Goal: Check status: Check status

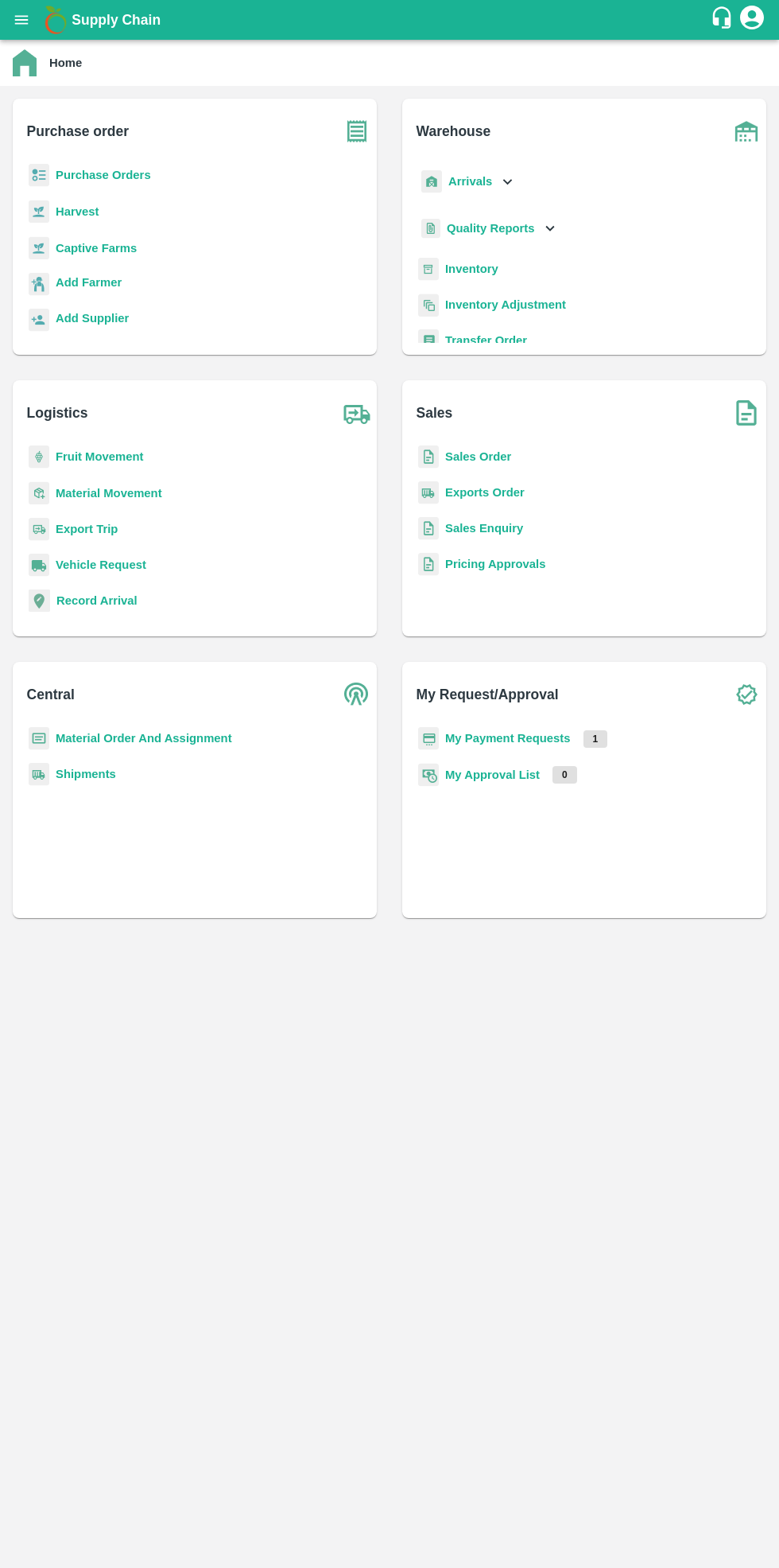
click at [124, 173] on b "Purchase Orders" at bounding box center [104, 174] width 96 height 13
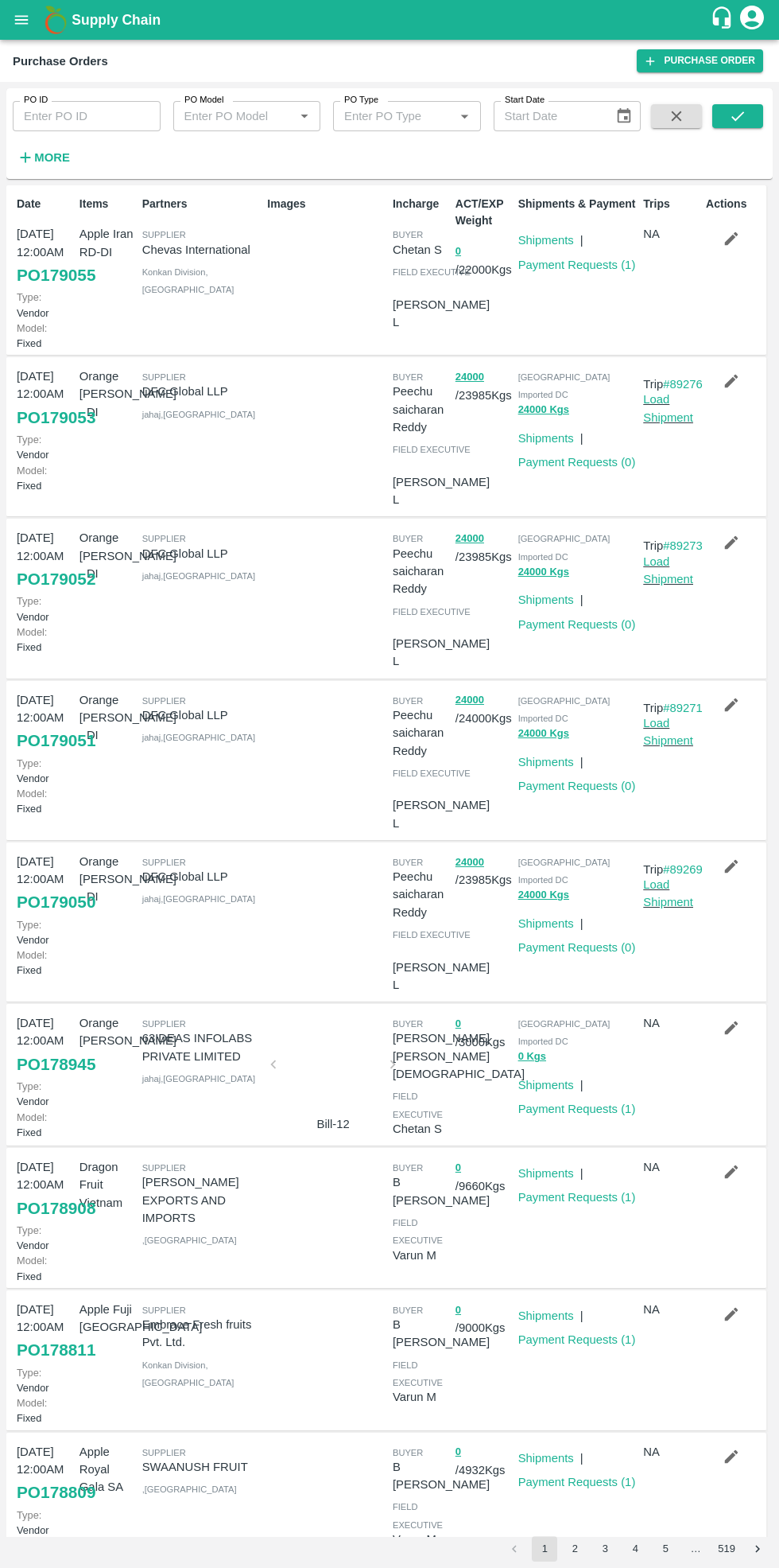
click at [85, 124] on input "PO ID" at bounding box center [86, 115] width 148 height 30
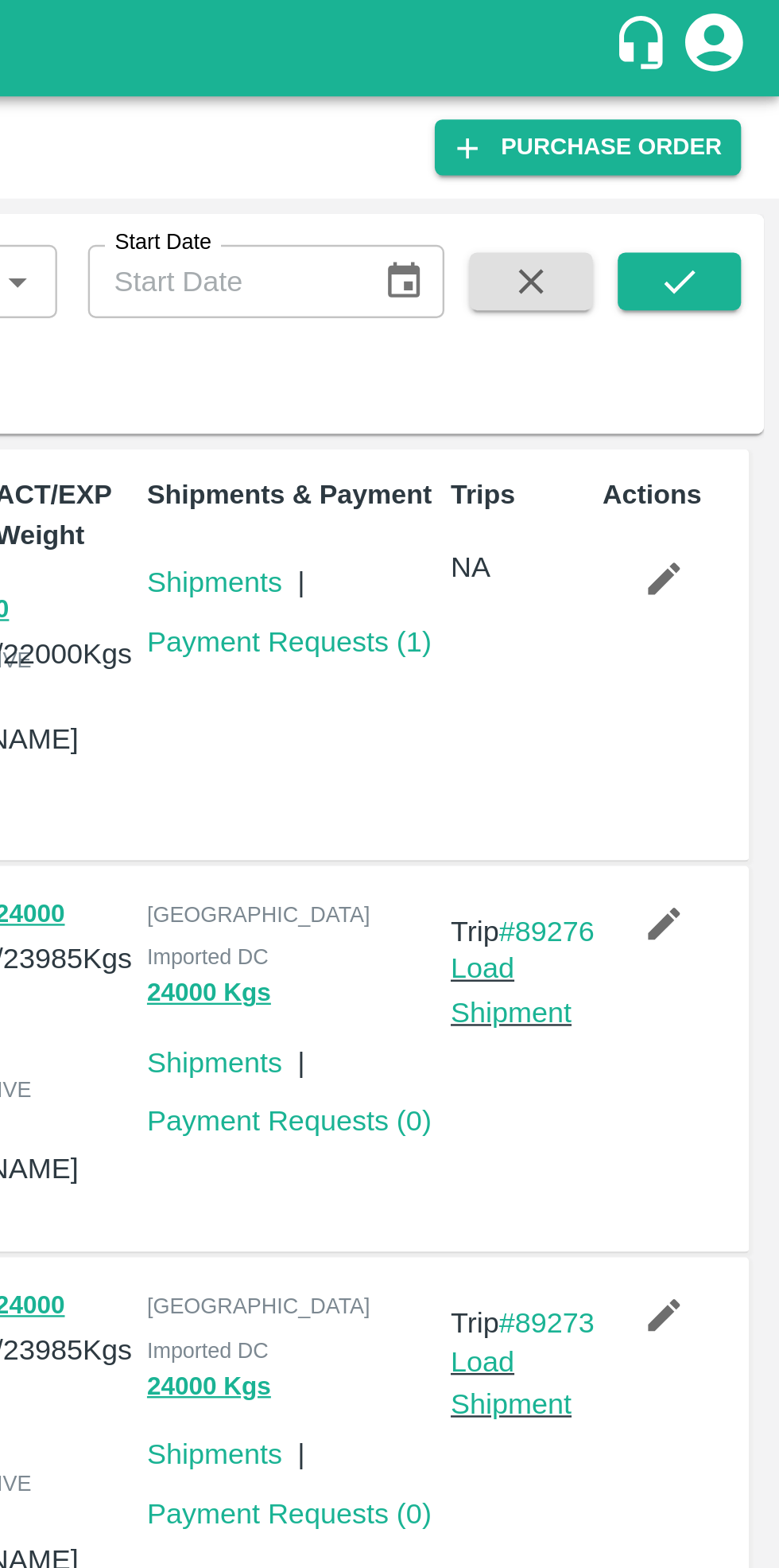
type input "174712"
click at [736, 117] on icon "submit" at bounding box center [738, 116] width 18 height 18
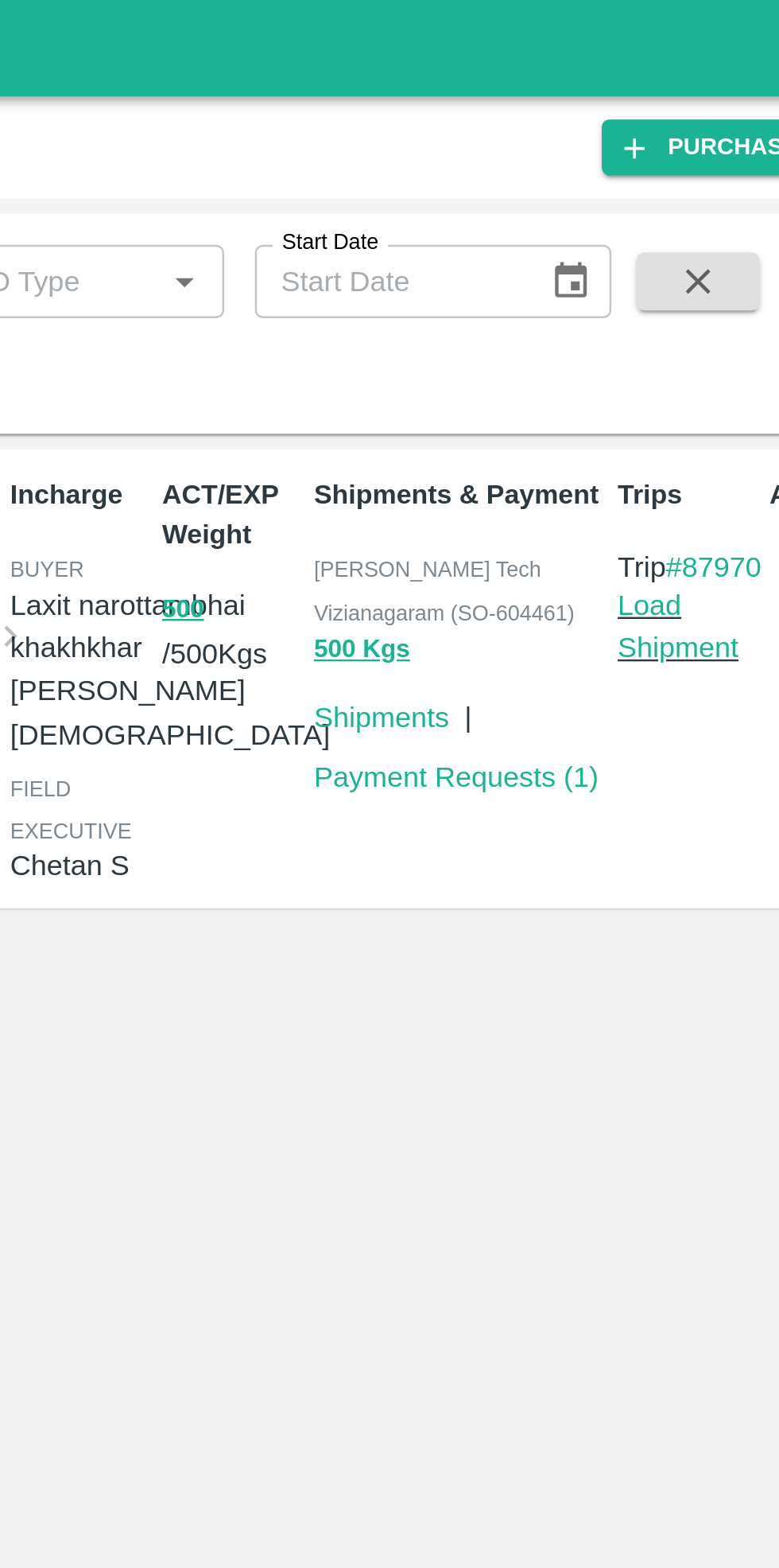
click at [583, 323] on link "Payment Requests ( 1 )" at bounding box center [577, 320] width 117 height 13
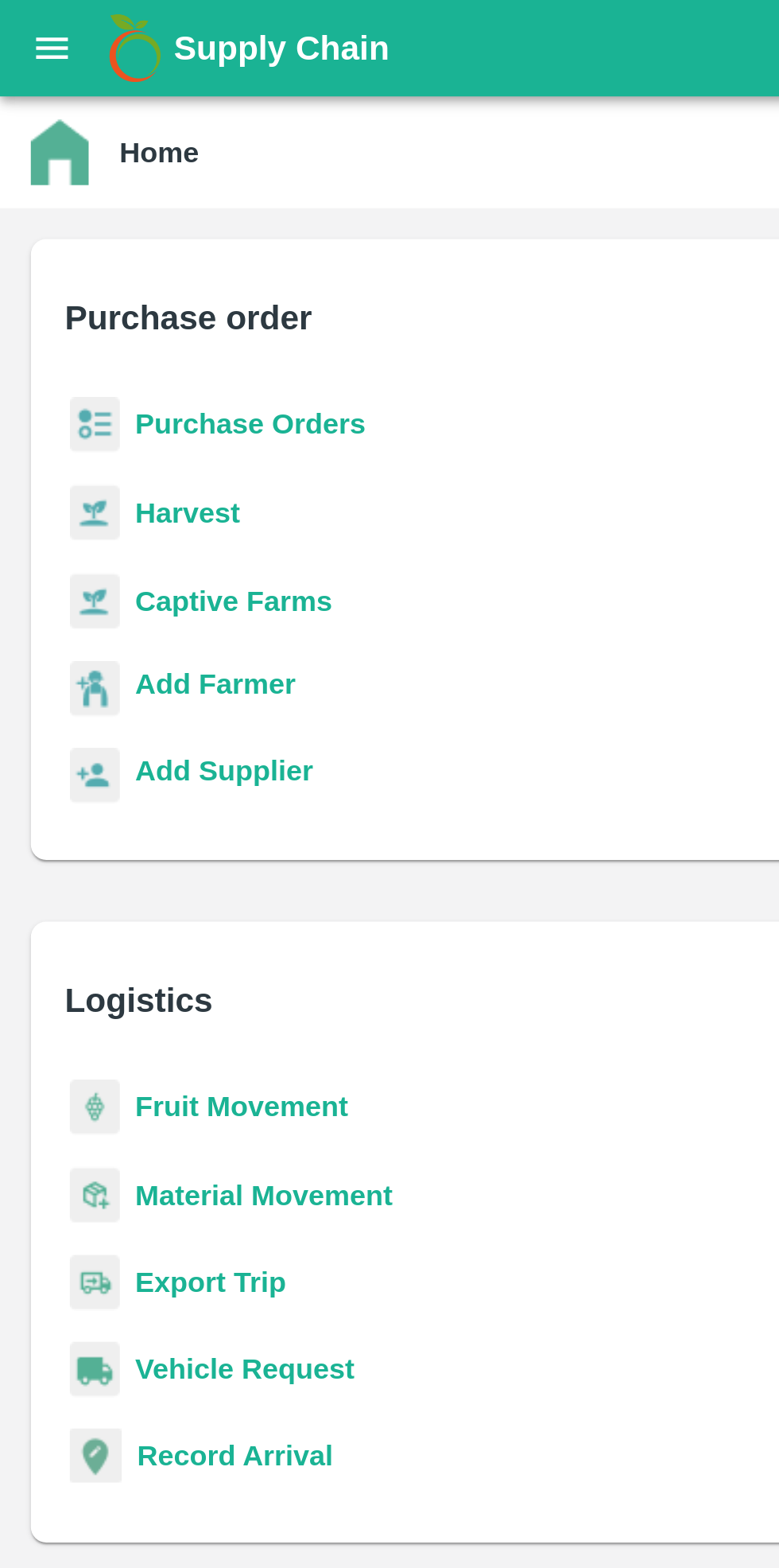
click at [99, 170] on b "Purchase Orders" at bounding box center [104, 174] width 96 height 13
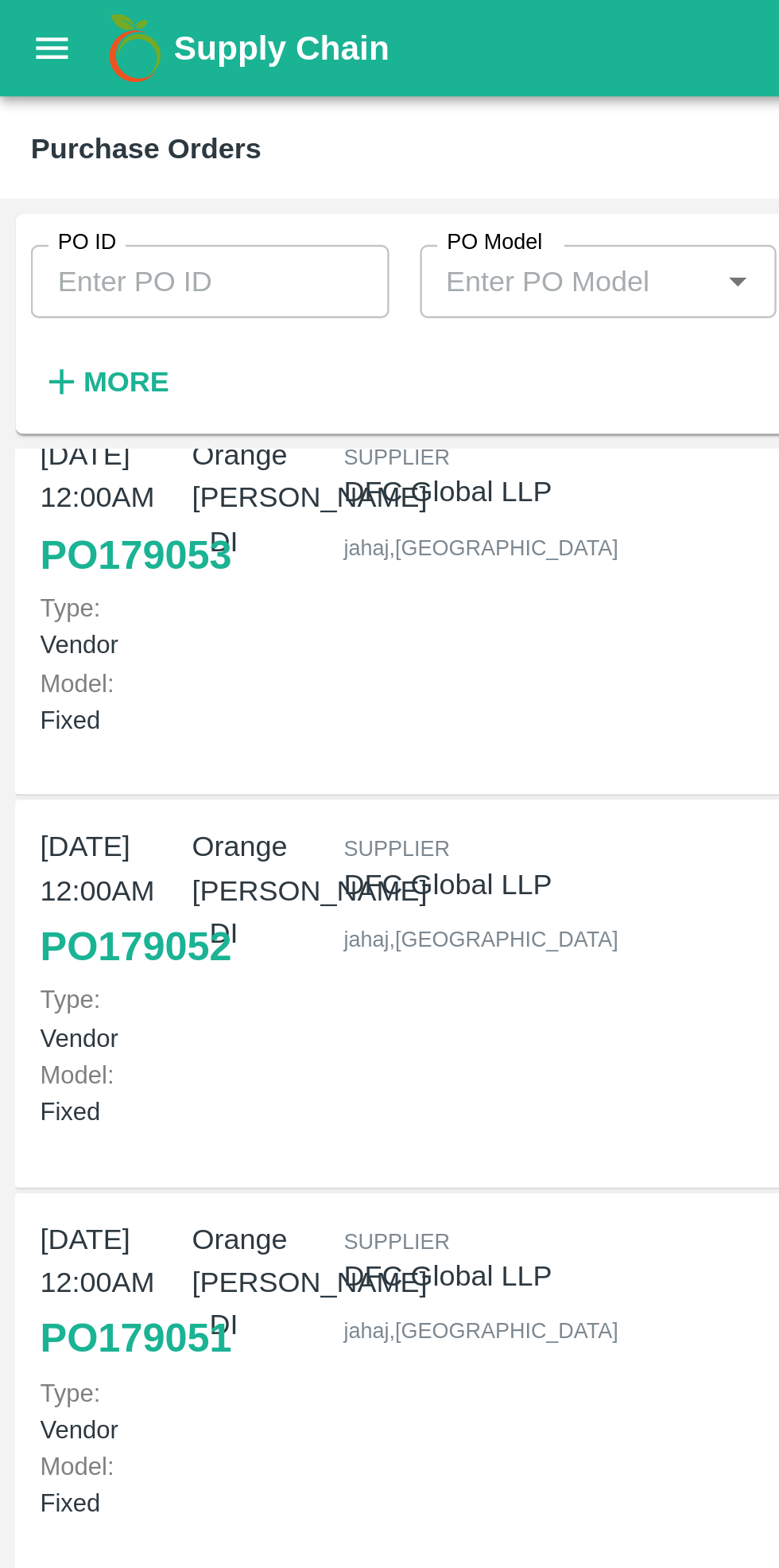
scroll to position [203, 0]
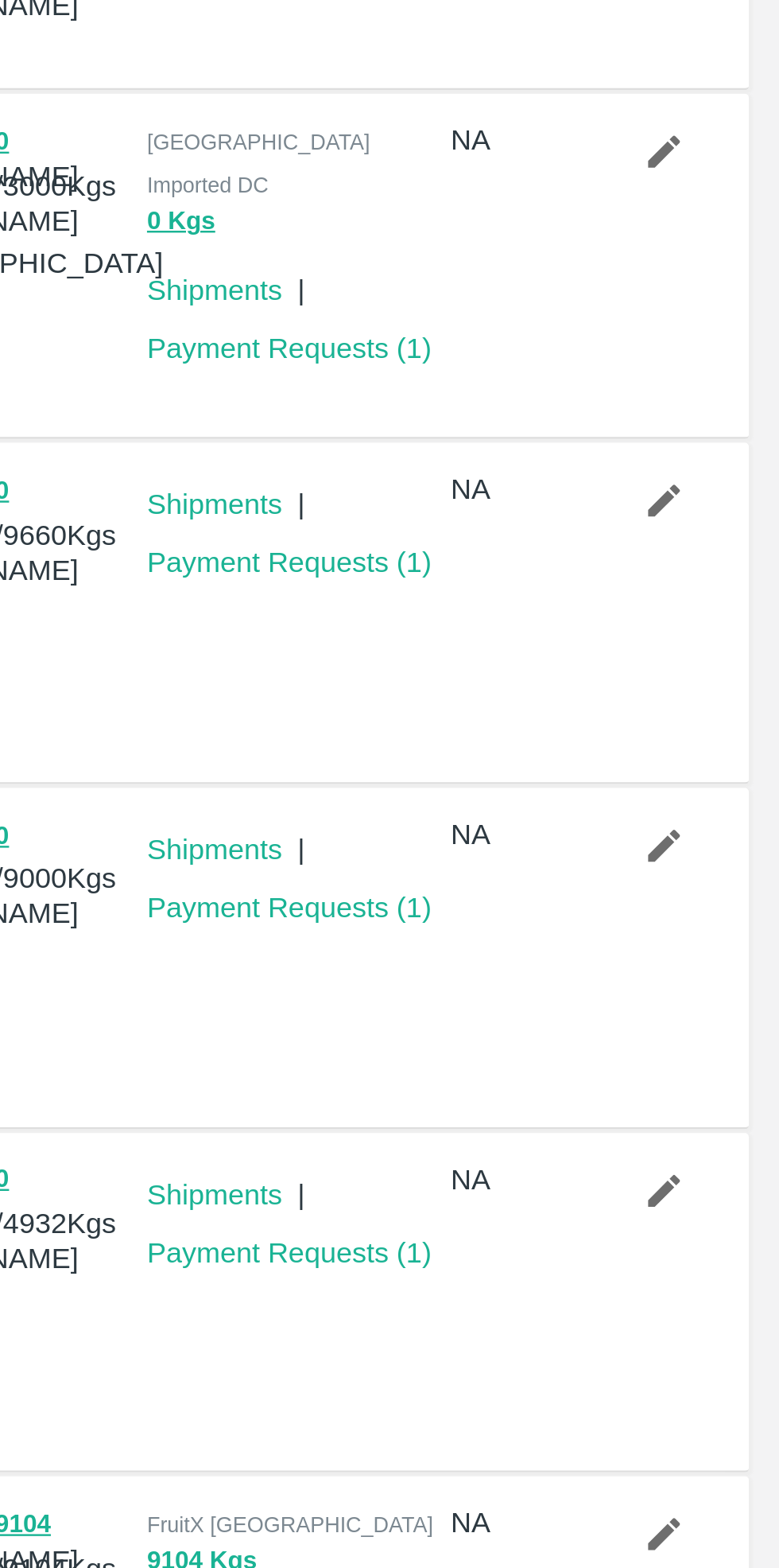
click at [581, 899] on link "Payment Requests ( 1 )" at bounding box center [577, 905] width 117 height 13
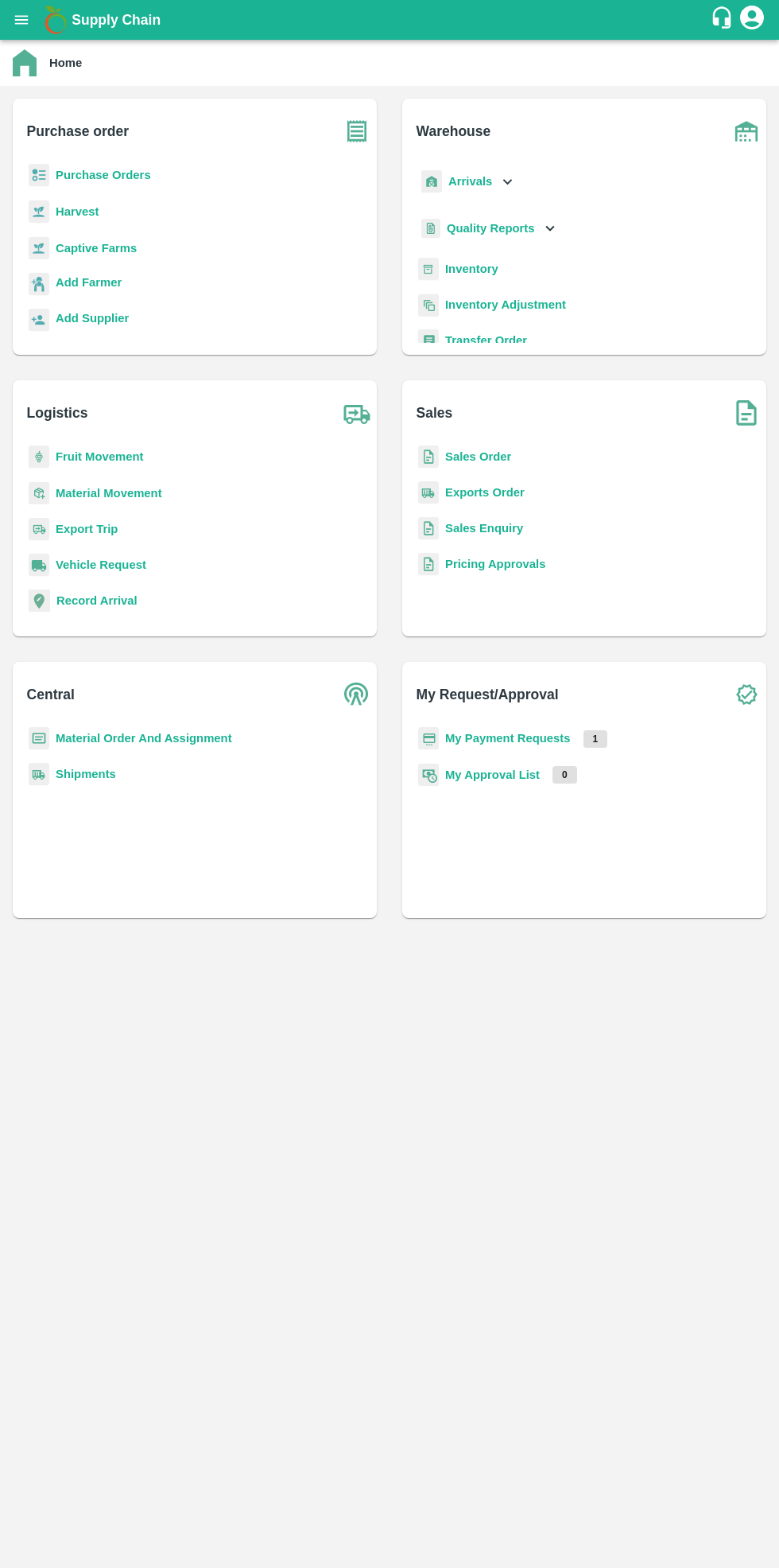
click at [129, 175] on b "Purchase Orders" at bounding box center [104, 174] width 96 height 13
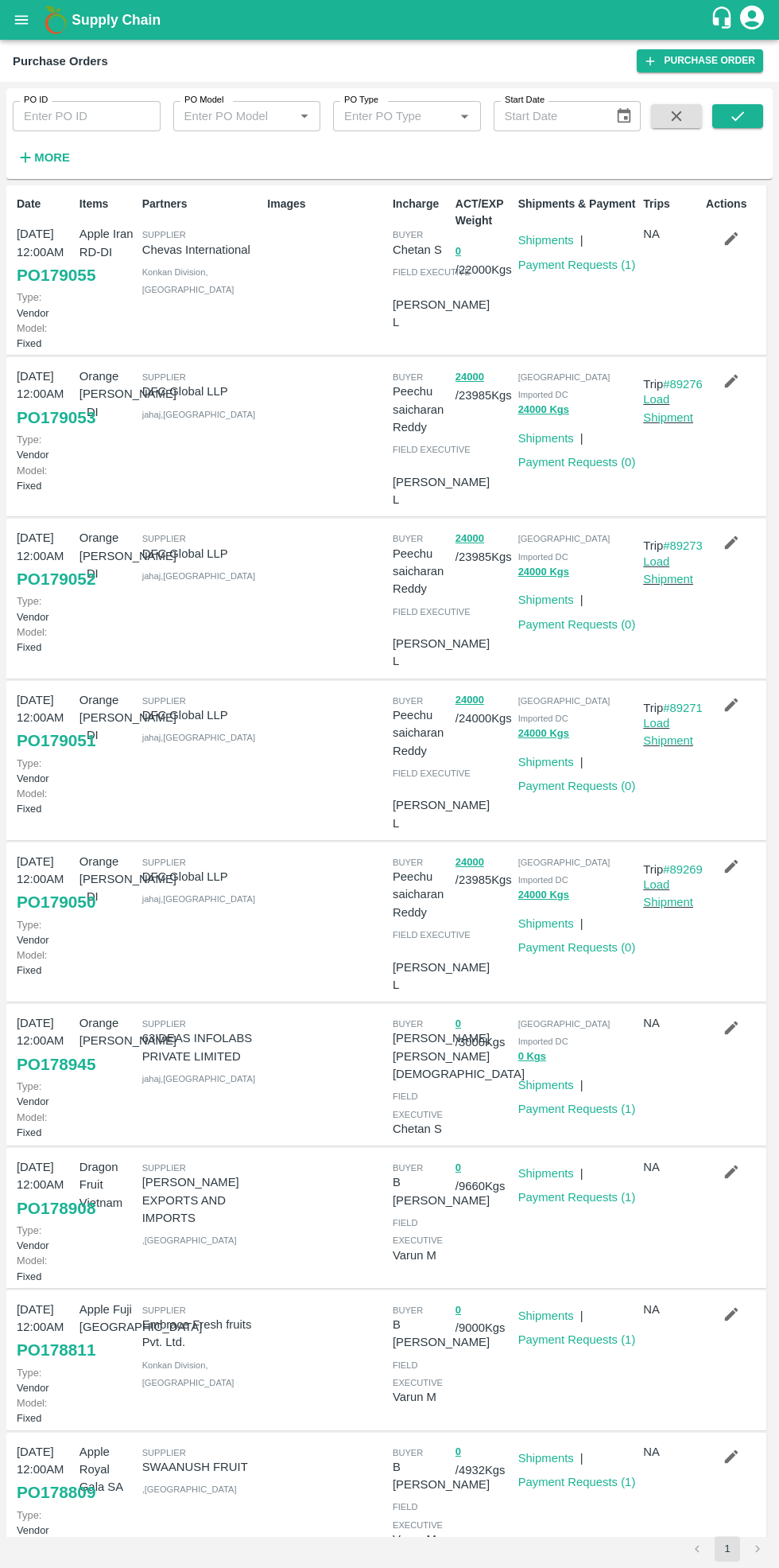
click at [100, 117] on input "PO ID" at bounding box center [86, 115] width 148 height 30
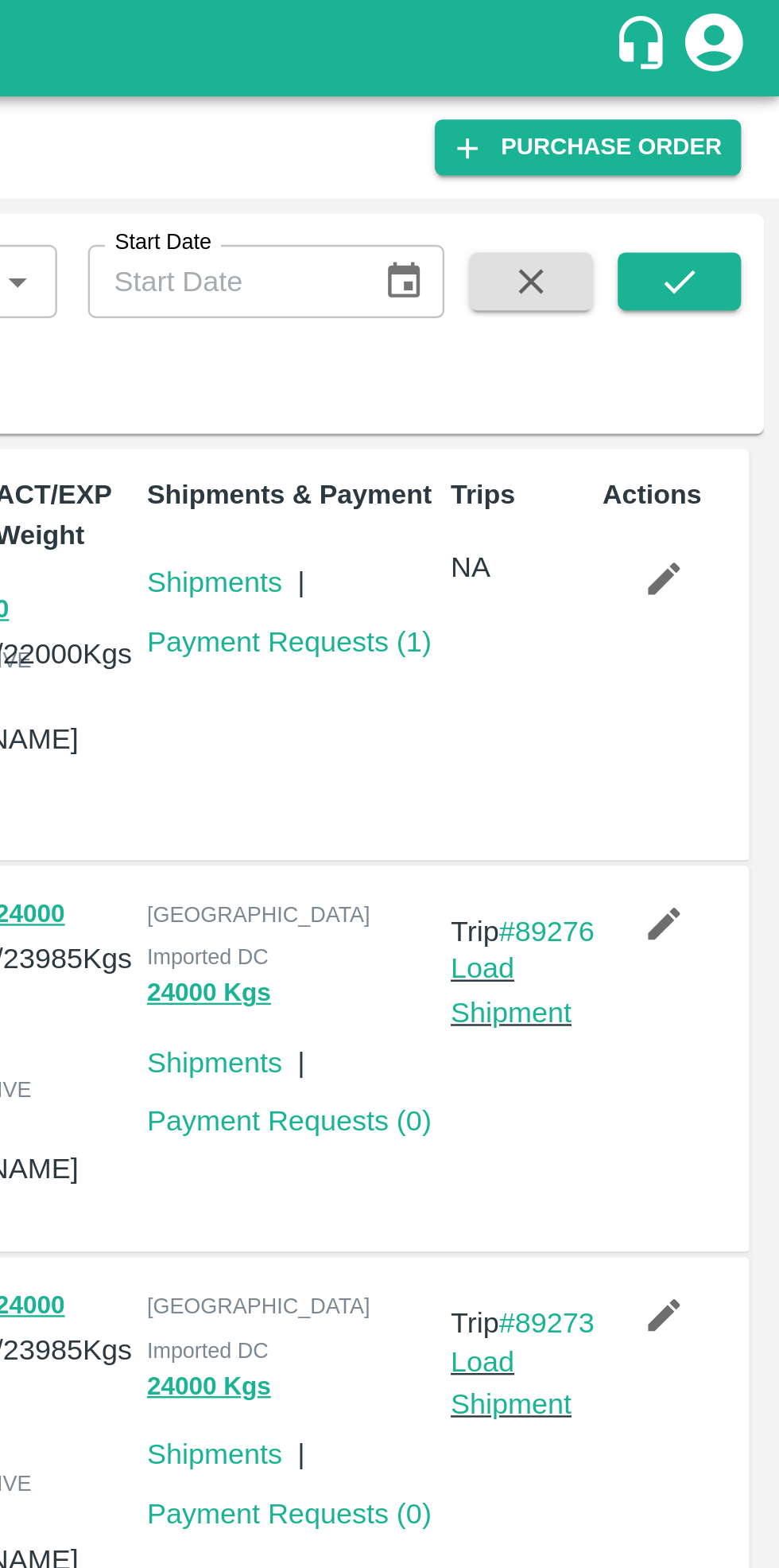
type input "169701"
click at [744, 117] on icon "submit" at bounding box center [738, 116] width 18 height 18
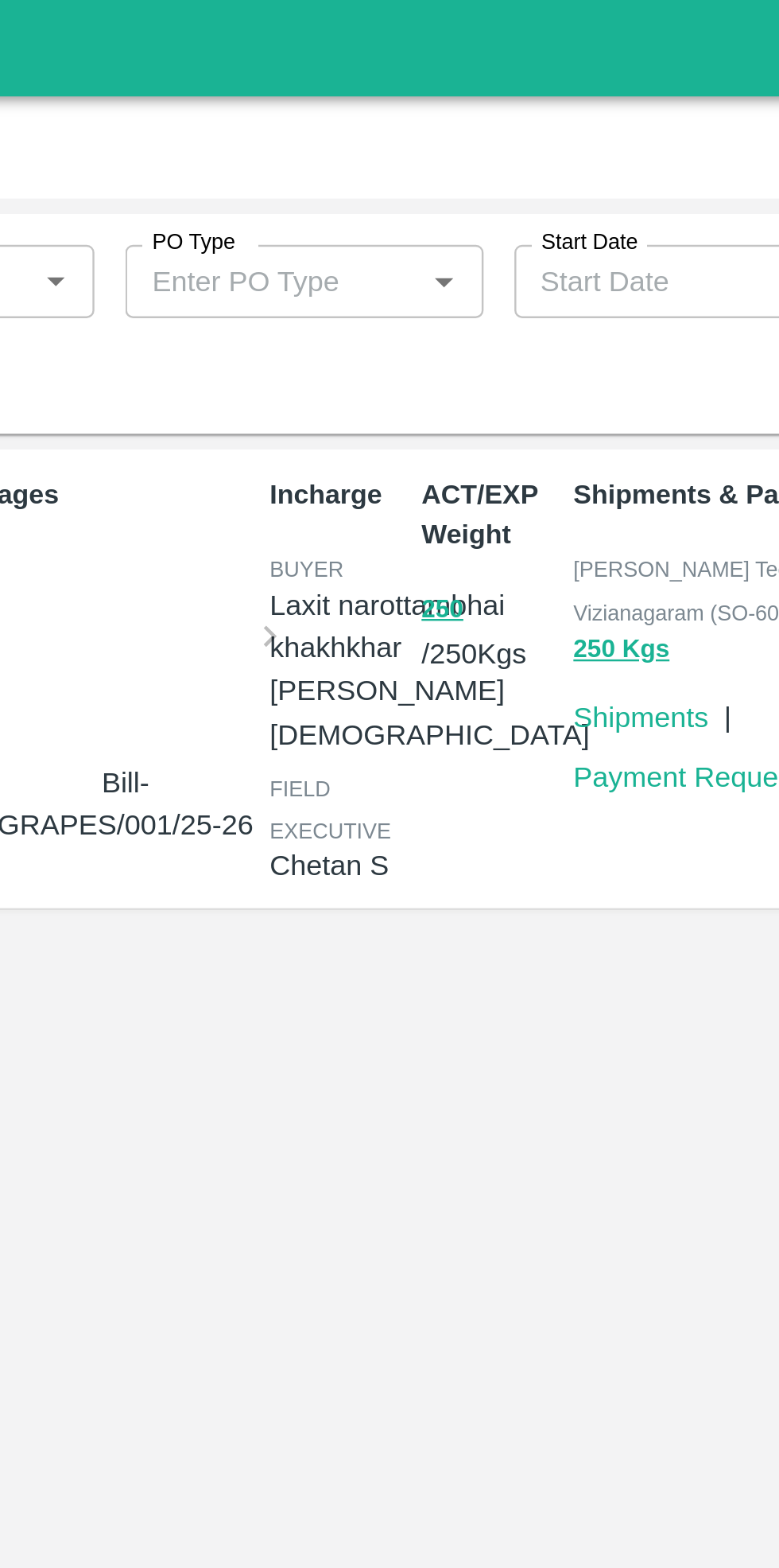
click at [344, 269] on div at bounding box center [333, 267] width 107 height 84
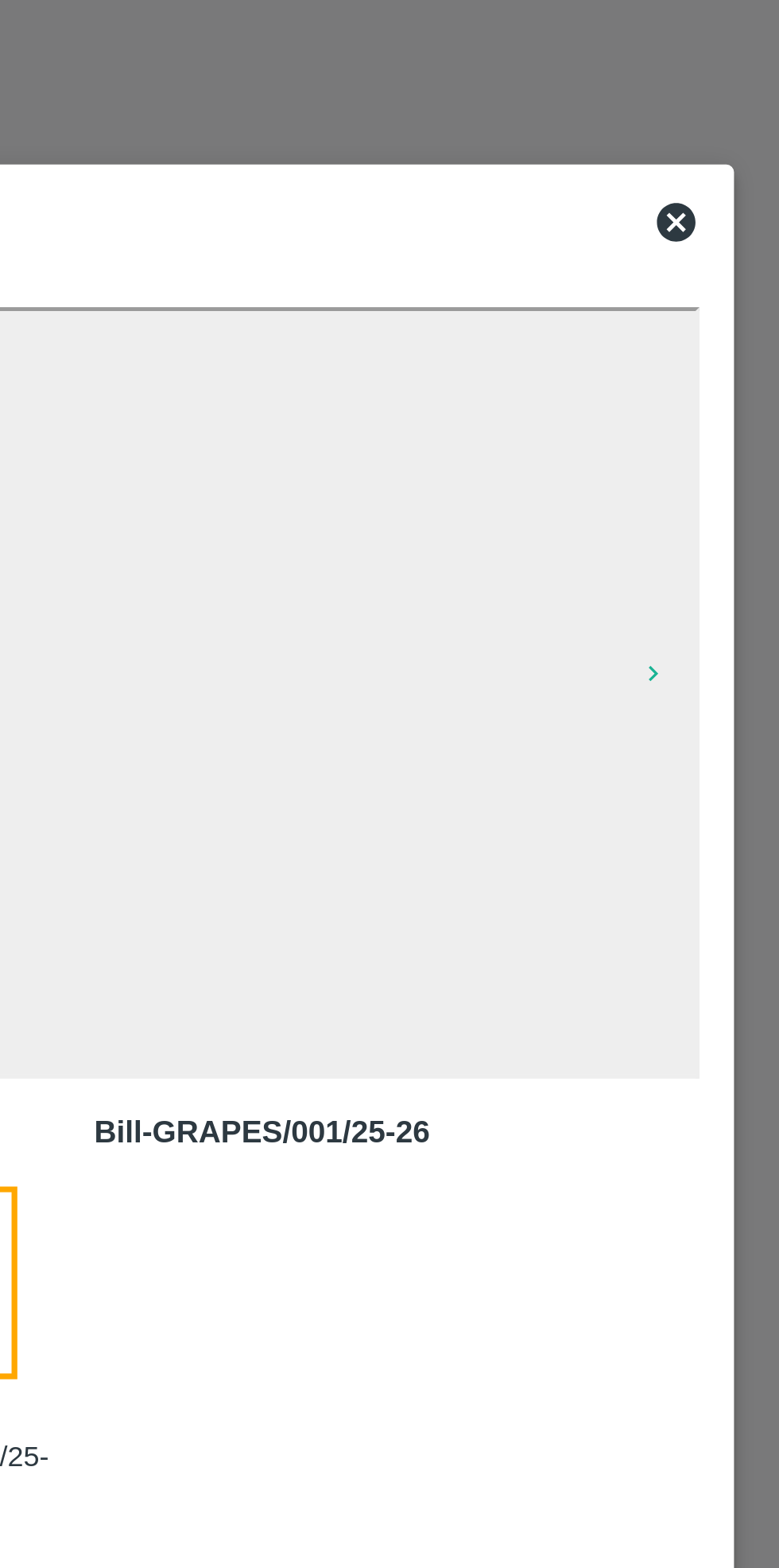
click at [570, 519] on icon at bounding box center [561, 515] width 20 height 20
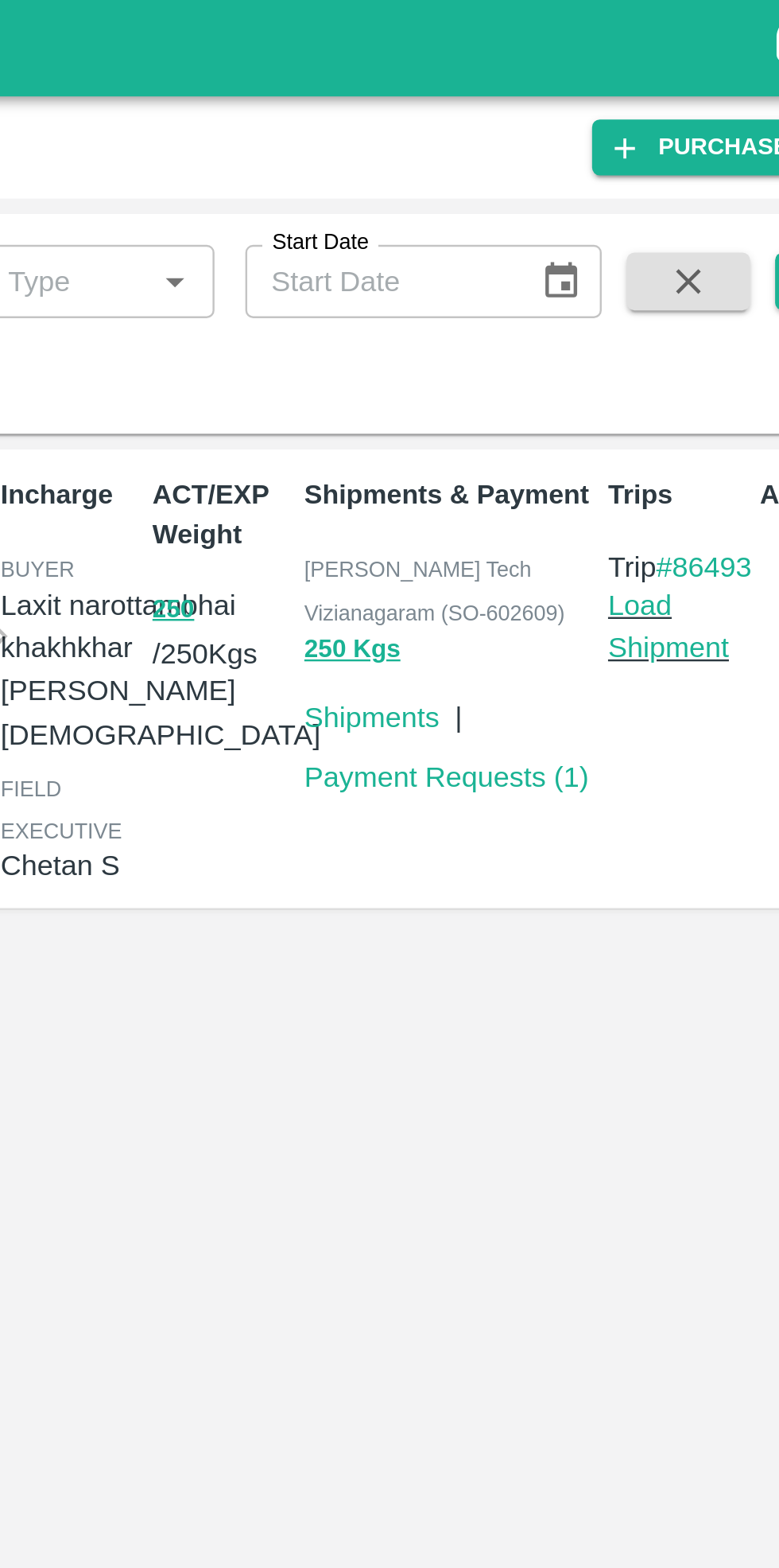
click at [586, 316] on link "Payment Requests ( 1 )" at bounding box center [577, 320] width 117 height 13
